Goal: Transaction & Acquisition: Purchase product/service

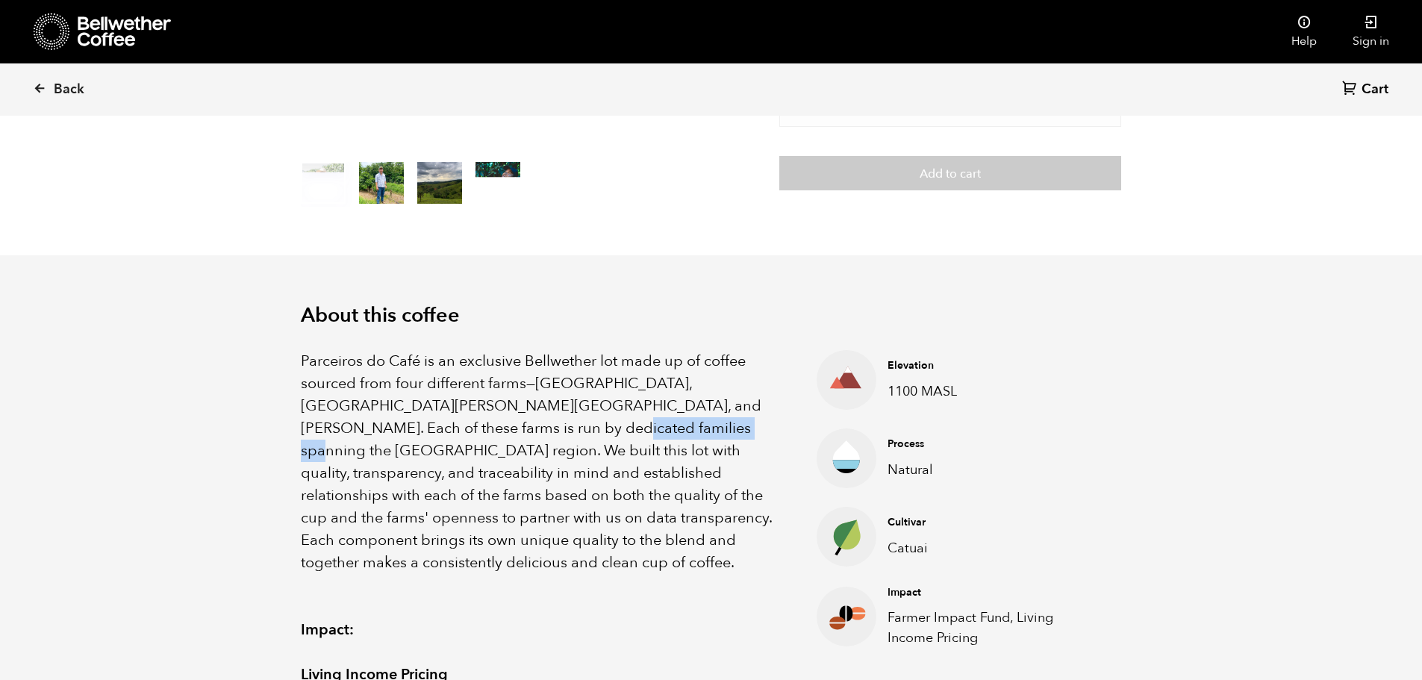
scroll to position [649, 795]
click at [647, 363] on p "Parceiros do Café is an exclusive Bellwether lot made up of coffee sourced from…" at bounding box center [540, 462] width 479 height 224
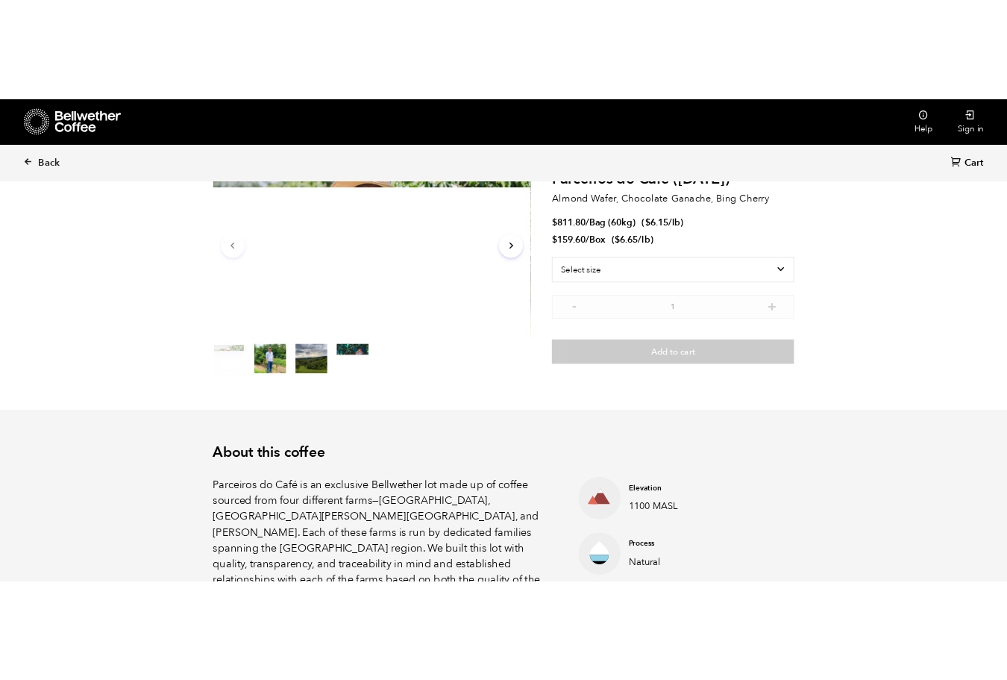
scroll to position [0, 0]
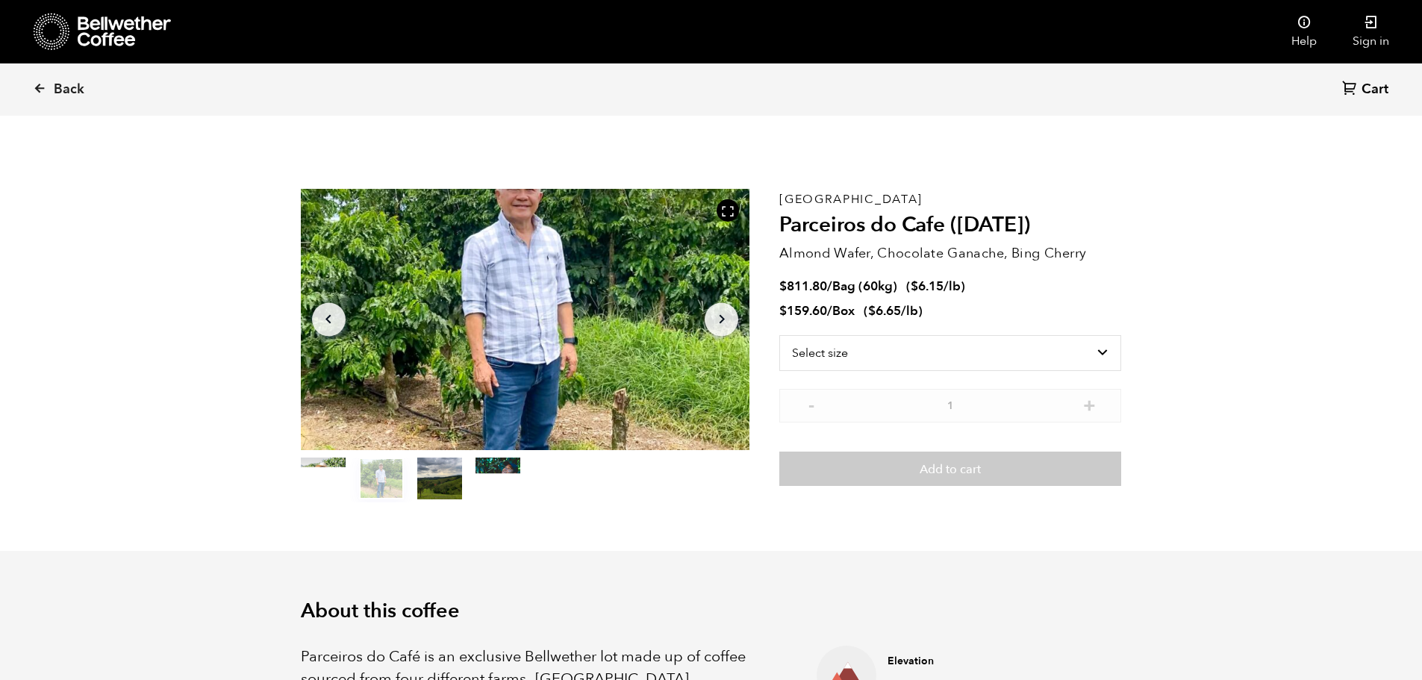
drag, startPoint x: 809, startPoint y: 284, endPoint x: 805, endPoint y: 252, distance: 32.4
click at [805, 252] on p "Almond Wafer, Chocolate Ganache, Bing Cherry" at bounding box center [950, 253] width 342 height 20
click at [928, 360] on select "Select size Bag (60kg) (132 lbs) Box (24 lbs)" at bounding box center [950, 353] width 342 height 36
click at [779, 335] on select "Select size Bag (60kg) (132 lbs) Box (24 lbs)" at bounding box center [950, 353] width 342 height 36
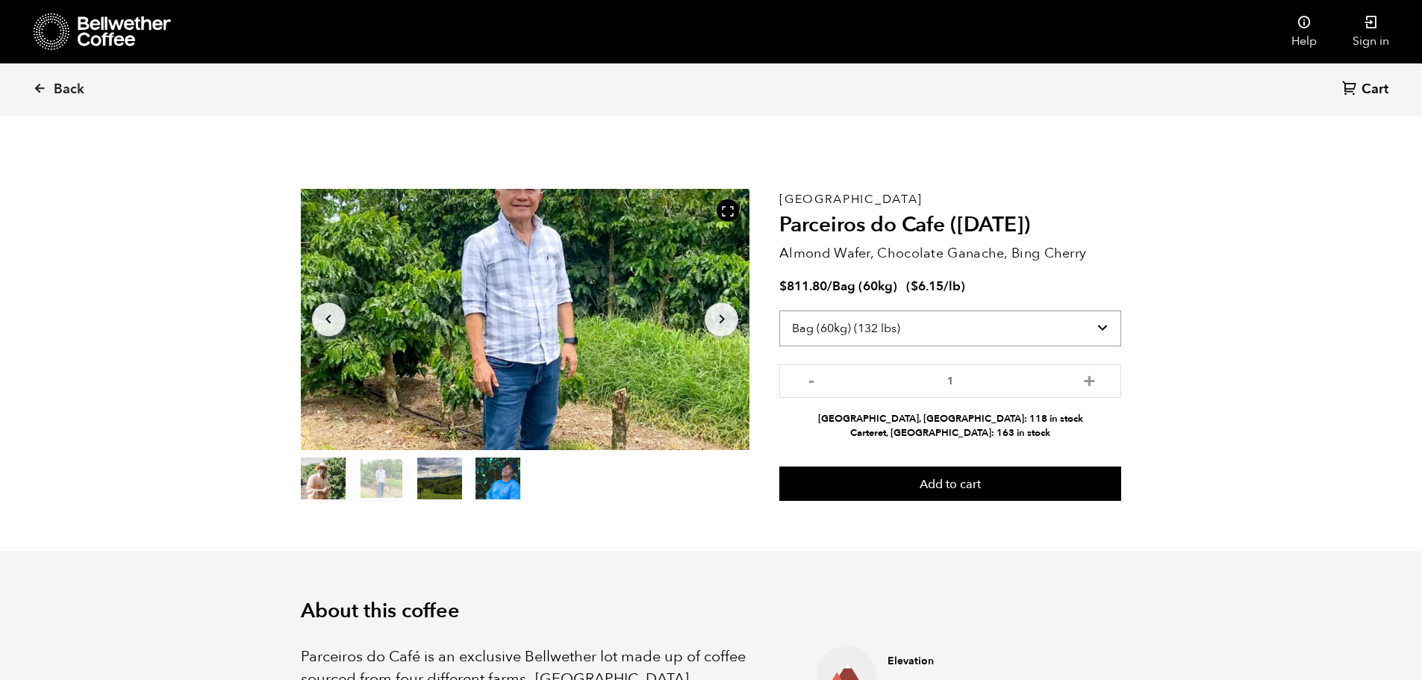
drag, startPoint x: 905, startPoint y: 330, endPoint x: 903, endPoint y: 343, distance: 13.6
click at [905, 330] on select "Select size Bag (60kg) (132 lbs) Box (24 lbs)" at bounding box center [950, 328] width 342 height 36
select select "box"
click at [779, 310] on select "Select size Bag (60kg) (132 lbs) Box (24 lbs)" at bounding box center [950, 328] width 342 height 36
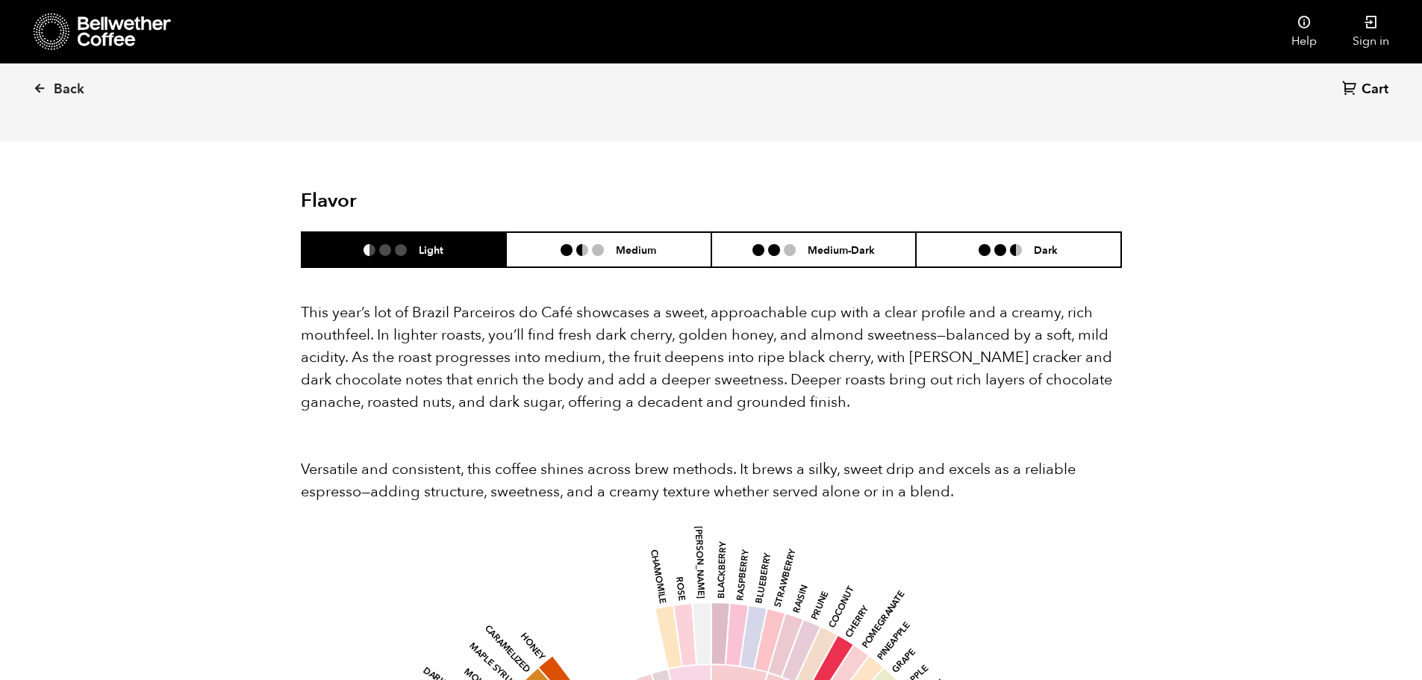
scroll to position [1269, 0]
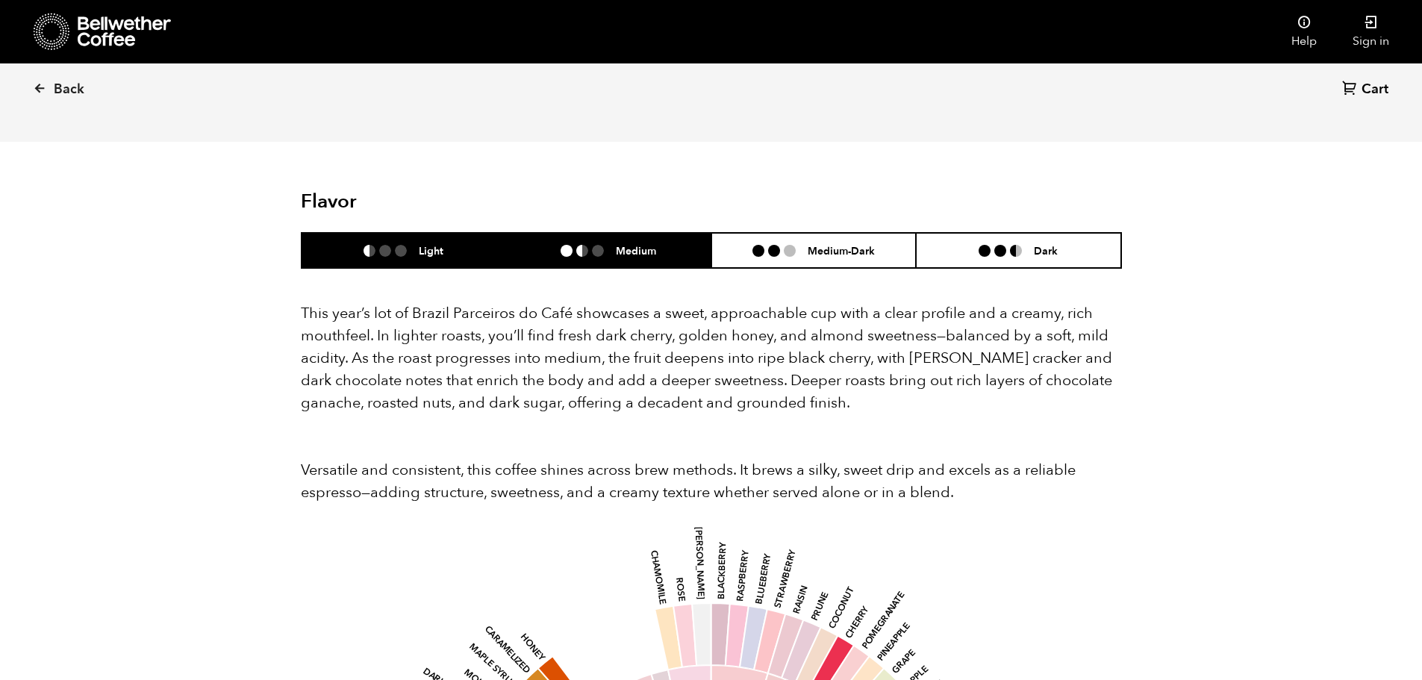
click at [620, 237] on li "Medium" at bounding box center [608, 250] width 205 height 35
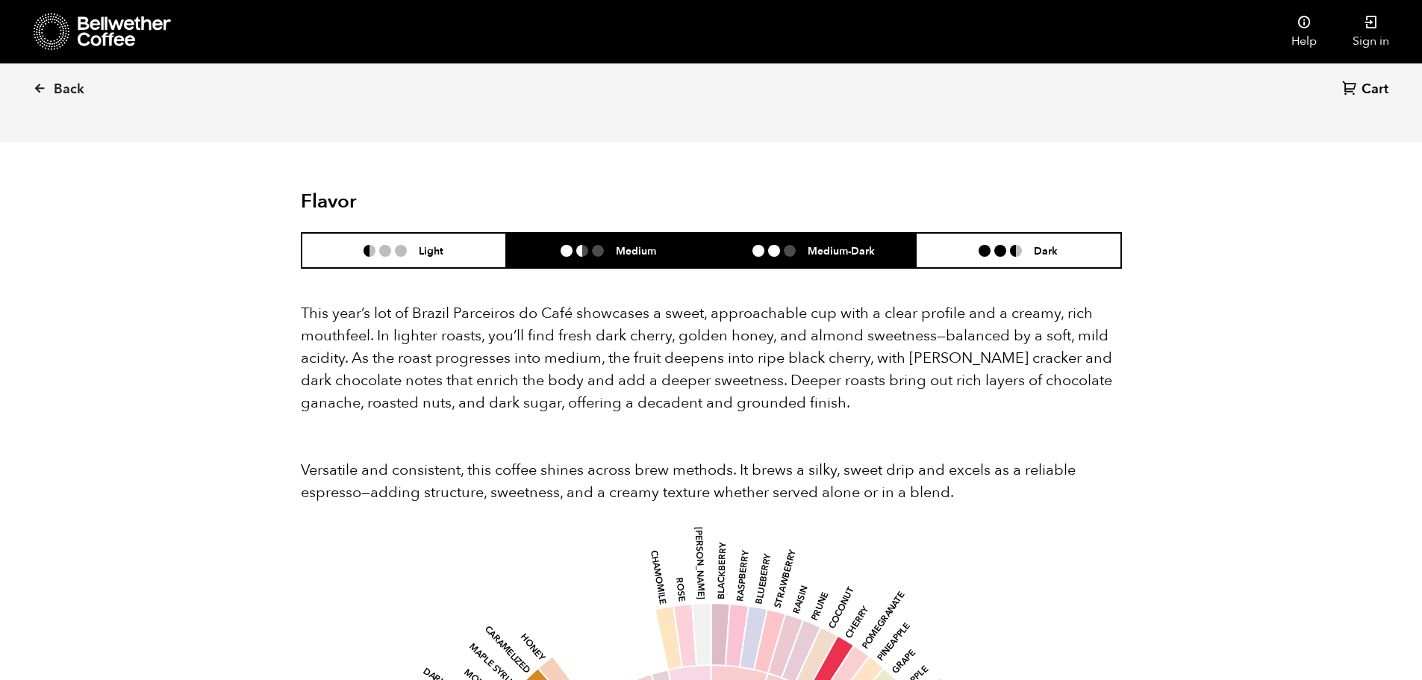
drag, startPoint x: 776, startPoint y: 227, endPoint x: 850, endPoint y: 222, distance: 74.0
click at [778, 245] on li at bounding box center [774, 251] width 12 height 12
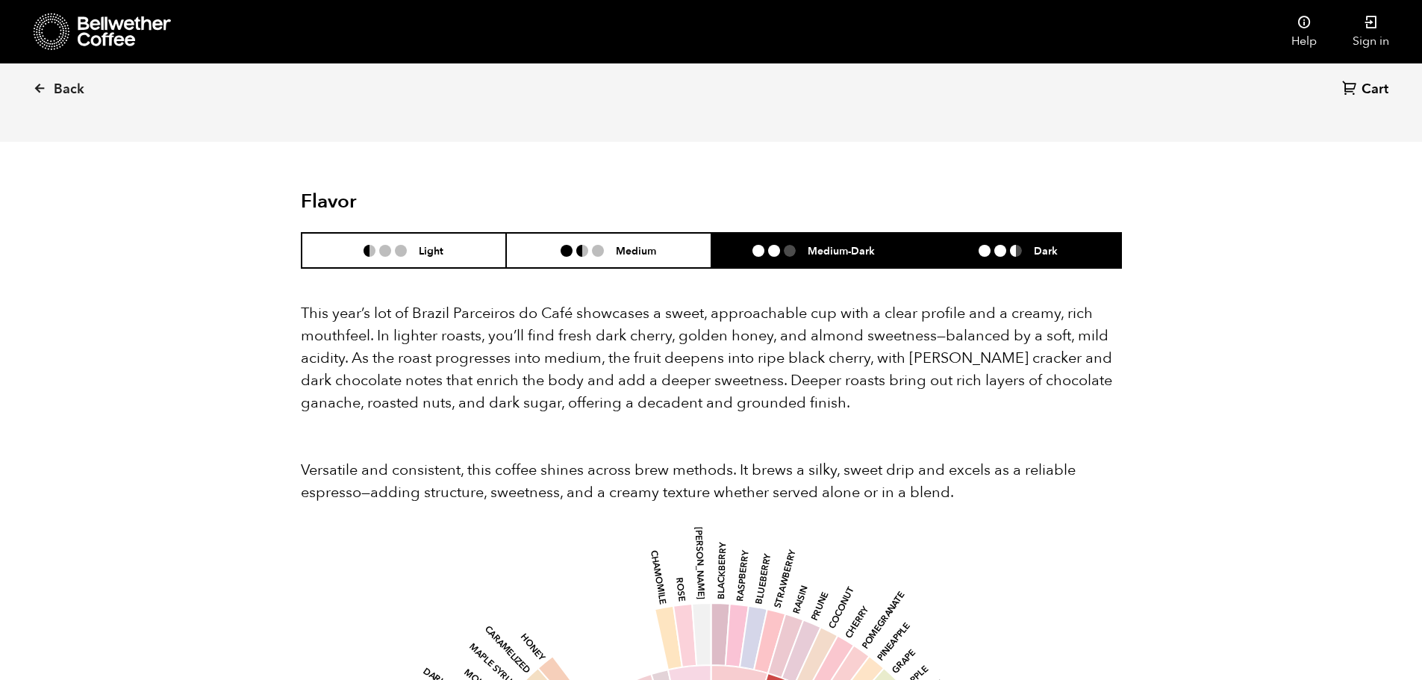
click at [987, 245] on li at bounding box center [984, 251] width 12 height 12
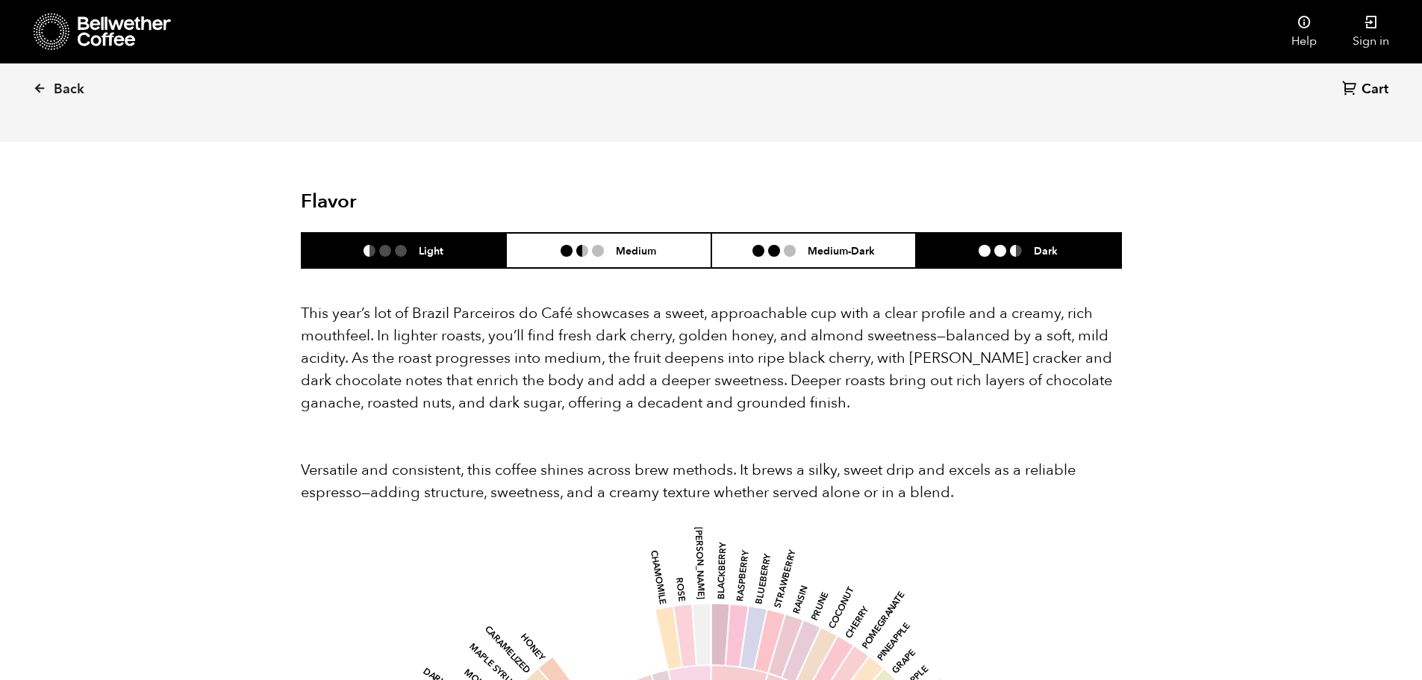
click at [375, 236] on li "Light" at bounding box center [404, 250] width 205 height 35
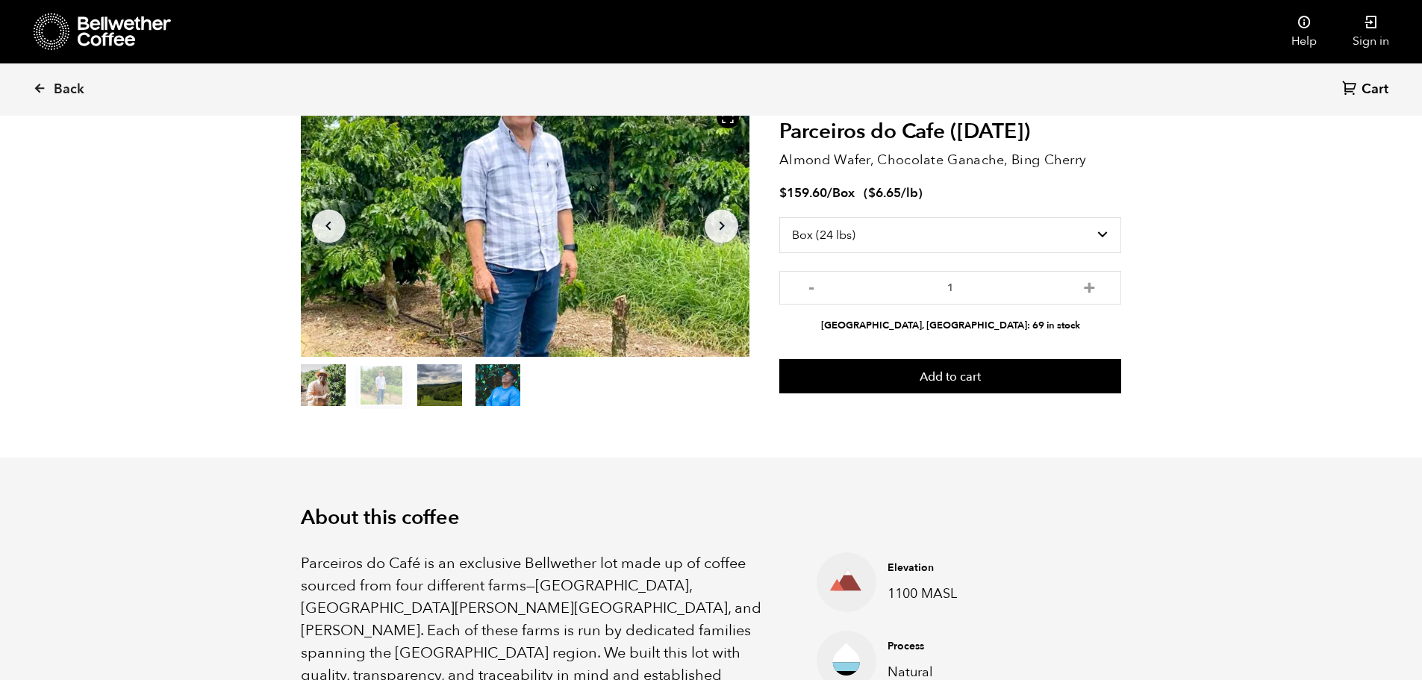
scroll to position [0, 0]
